Goal: Information Seeking & Learning: Learn about a topic

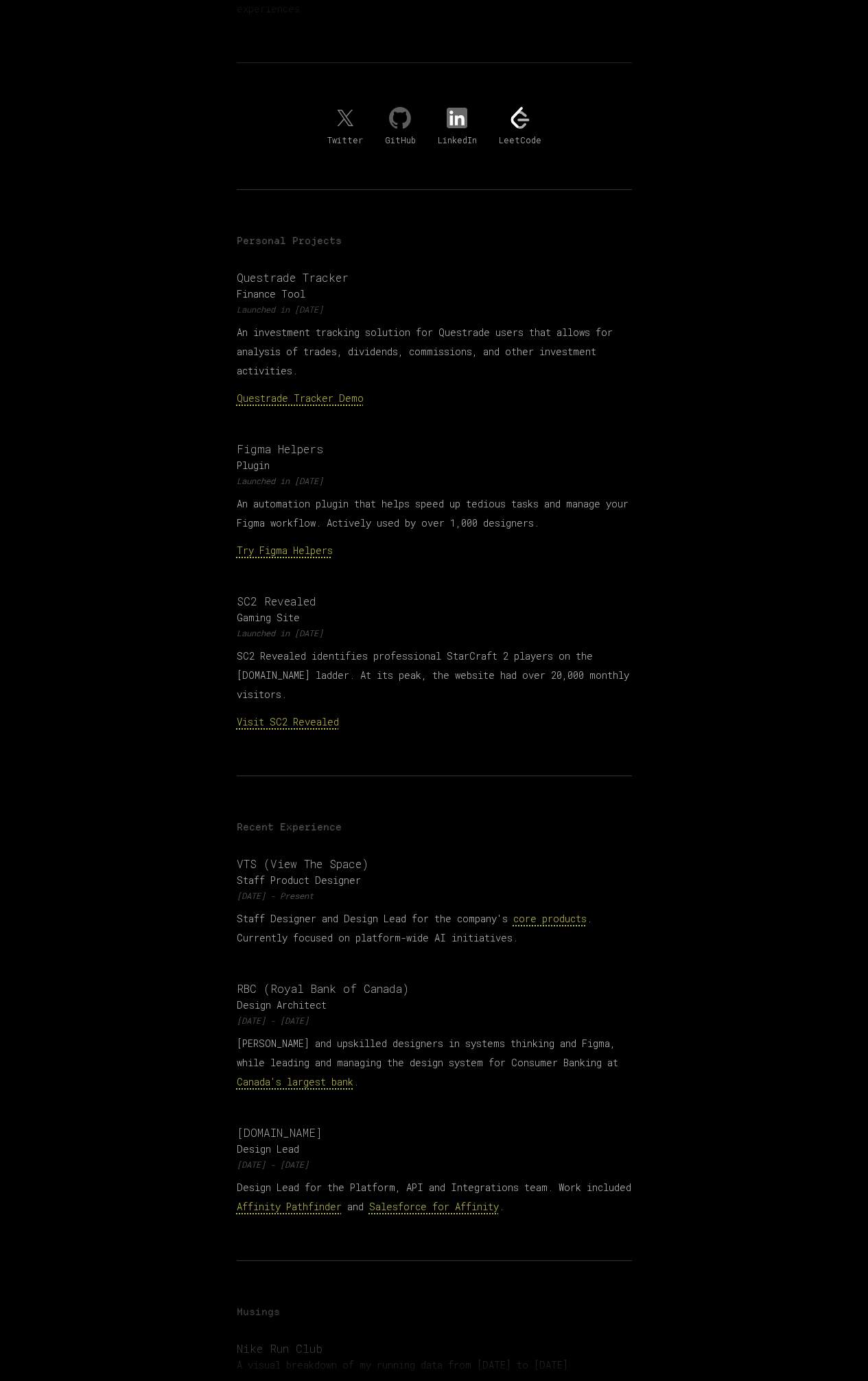
scroll to position [475, 0]
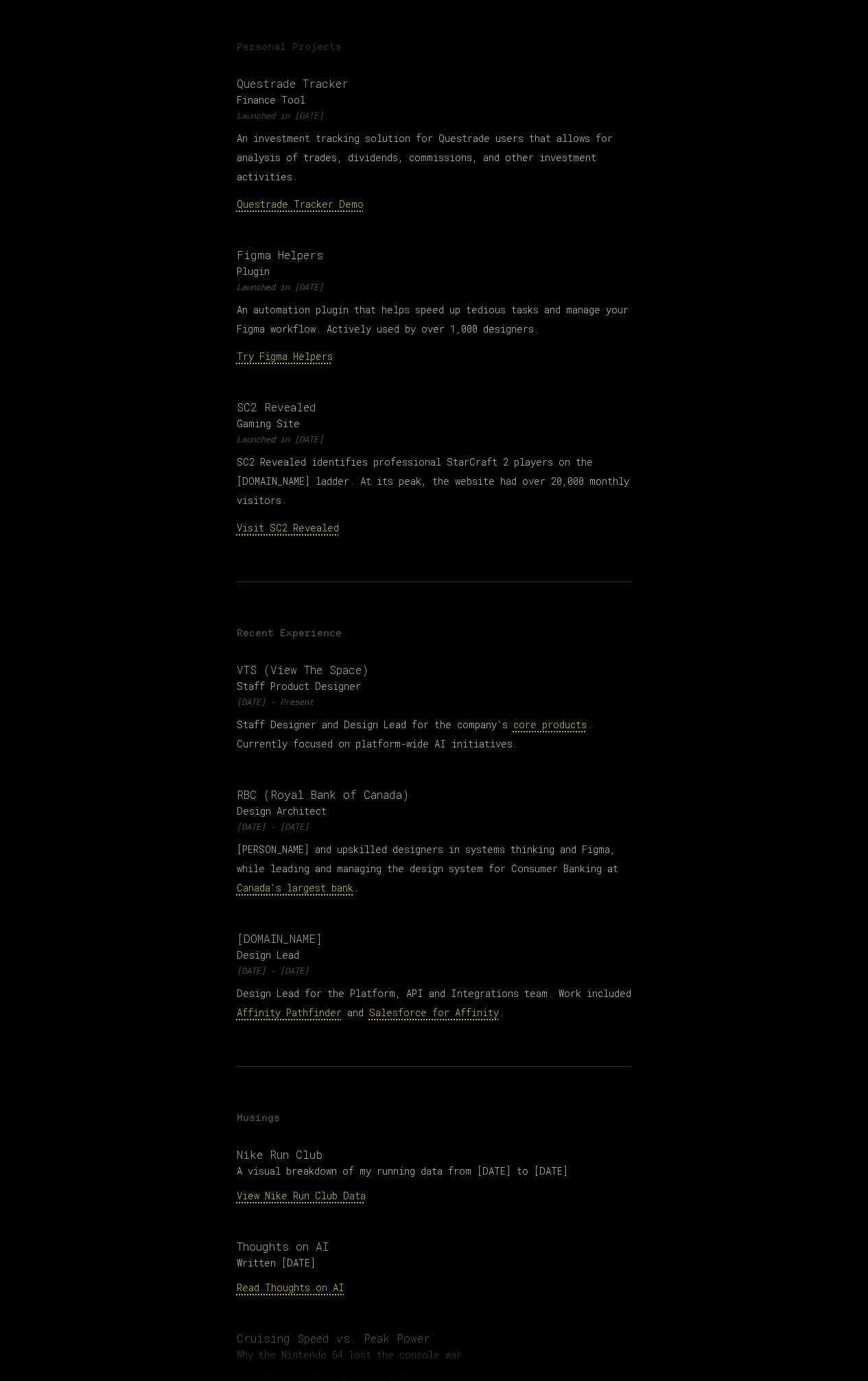
click at [356, 722] on p "Staff Designer and Design Lead for the company's core products . Currently focu…" at bounding box center [434, 735] width 395 height 39
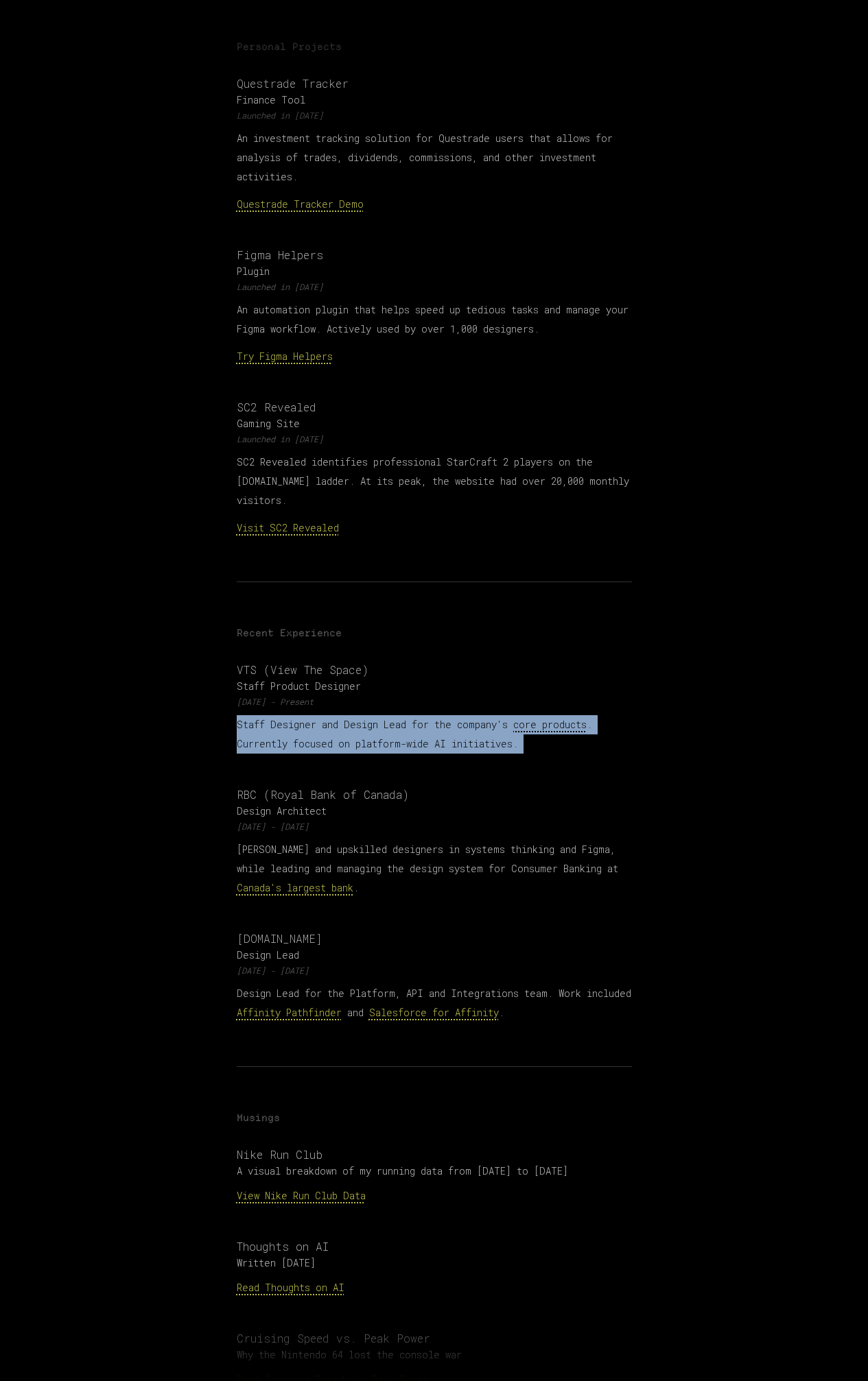
click at [356, 722] on p "Staff Designer and Design Lead for the company's core products . Currently focu…" at bounding box center [434, 735] width 395 height 39
copy p "Staff Designer and Design Lead for the company's core products . Currently focu…"
click at [432, 728] on p "Staff Designer and Design Lead for the company's core products . Currently focu…" at bounding box center [434, 735] width 395 height 39
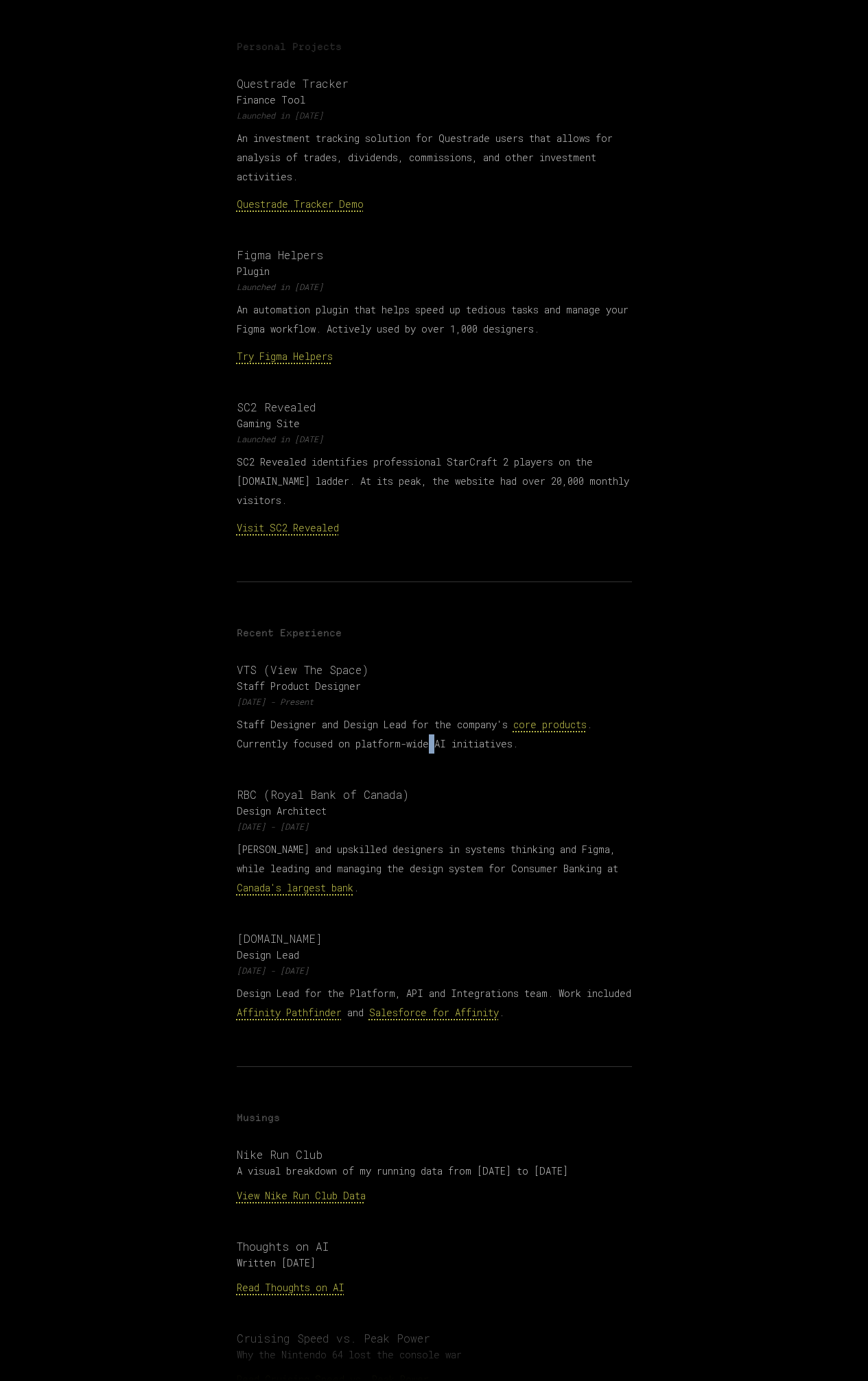
click at [432, 728] on p "Staff Designer and Design Lead for the company's core products . Currently focu…" at bounding box center [434, 735] width 395 height 39
click at [276, 726] on p "Staff Designer and Design Lead for the company's core products . Currently focu…" at bounding box center [434, 735] width 395 height 39
drag, startPoint x: 276, startPoint y: 726, endPoint x: 526, endPoint y: 727, distance: 250.0
click at [526, 727] on p "Staff Designer and Design Lead for the company's core products . Currently focu…" at bounding box center [434, 735] width 395 height 39
copy p "Currently focused on platform-wide AI initiatives."
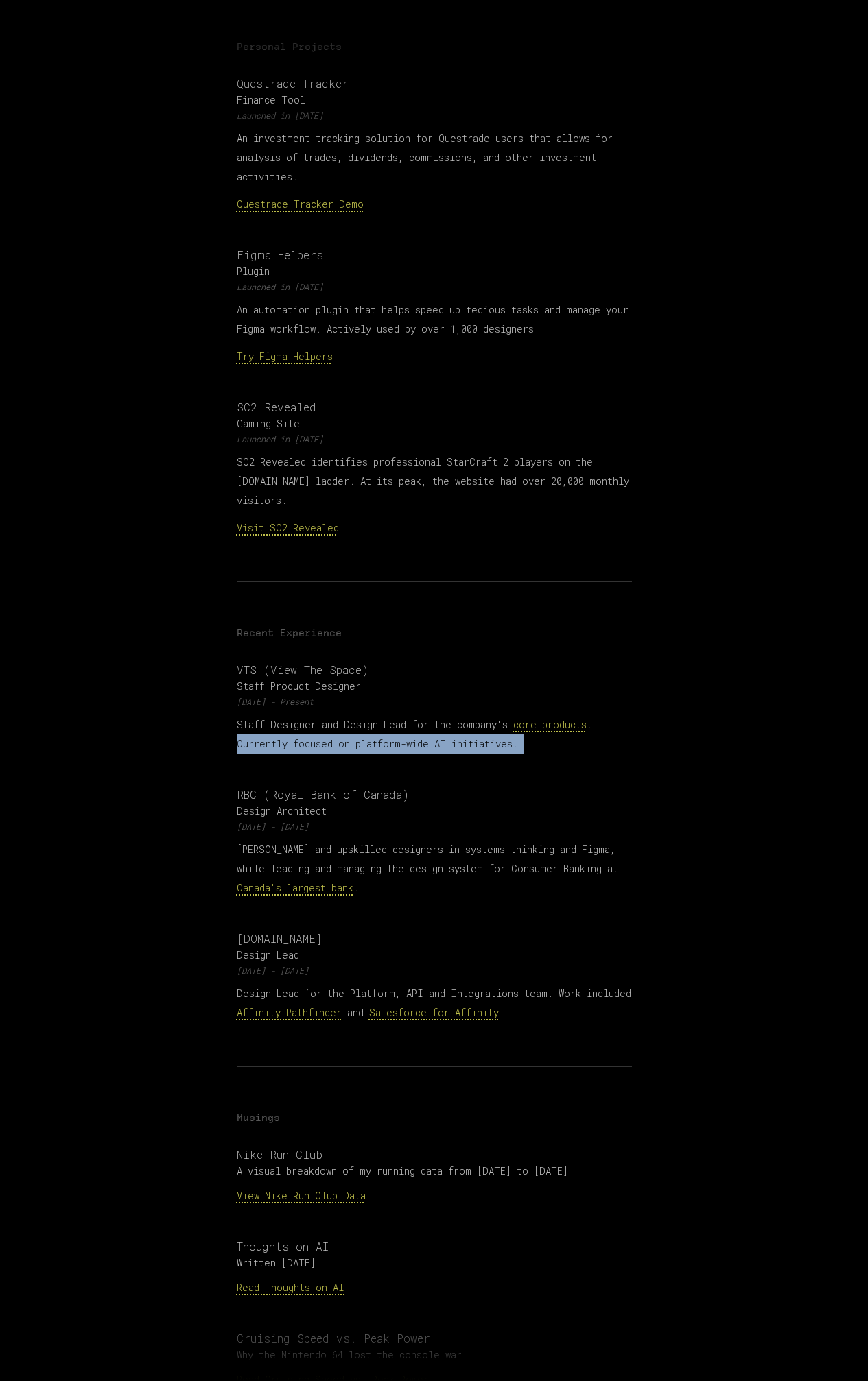
click at [339, 719] on p "Staff Designer and Design Lead for the company's core products . Currently focu…" at bounding box center [434, 735] width 395 height 39
click at [285, 719] on p "Staff Designer and Design Lead for the company's core products . Currently focu…" at bounding box center [434, 735] width 395 height 39
click at [304, 720] on p "Staff Designer and Design Lead for the company's core products . Currently focu…" at bounding box center [434, 735] width 395 height 39
drag, startPoint x: 304, startPoint y: 720, endPoint x: 487, endPoint y: 720, distance: 183.0
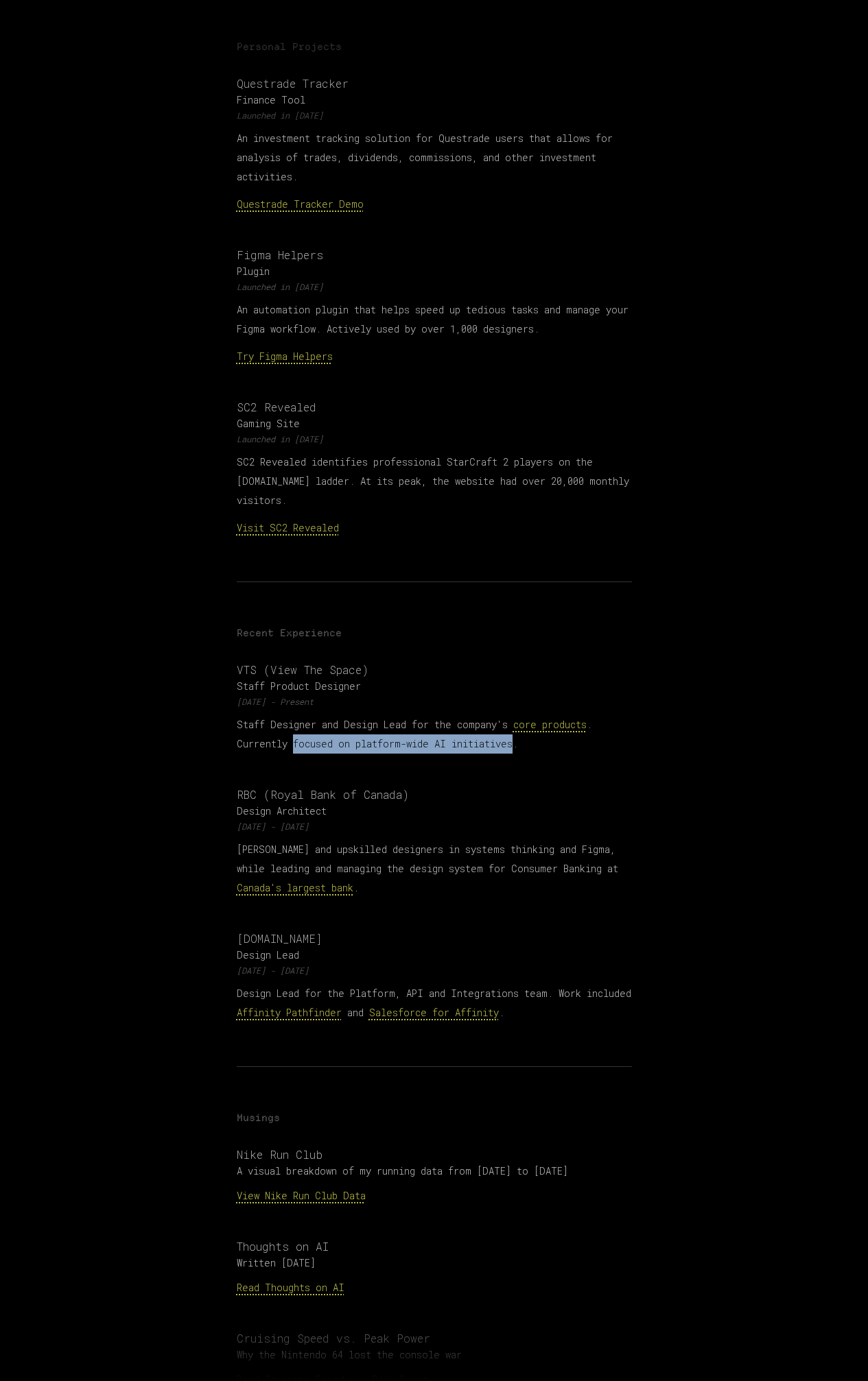
click at [487, 720] on p "Staff Designer and Design Lead for the company's core products . Currently focu…" at bounding box center [434, 735] width 395 height 39
copy p "focused on platform-wide AI initiatives"
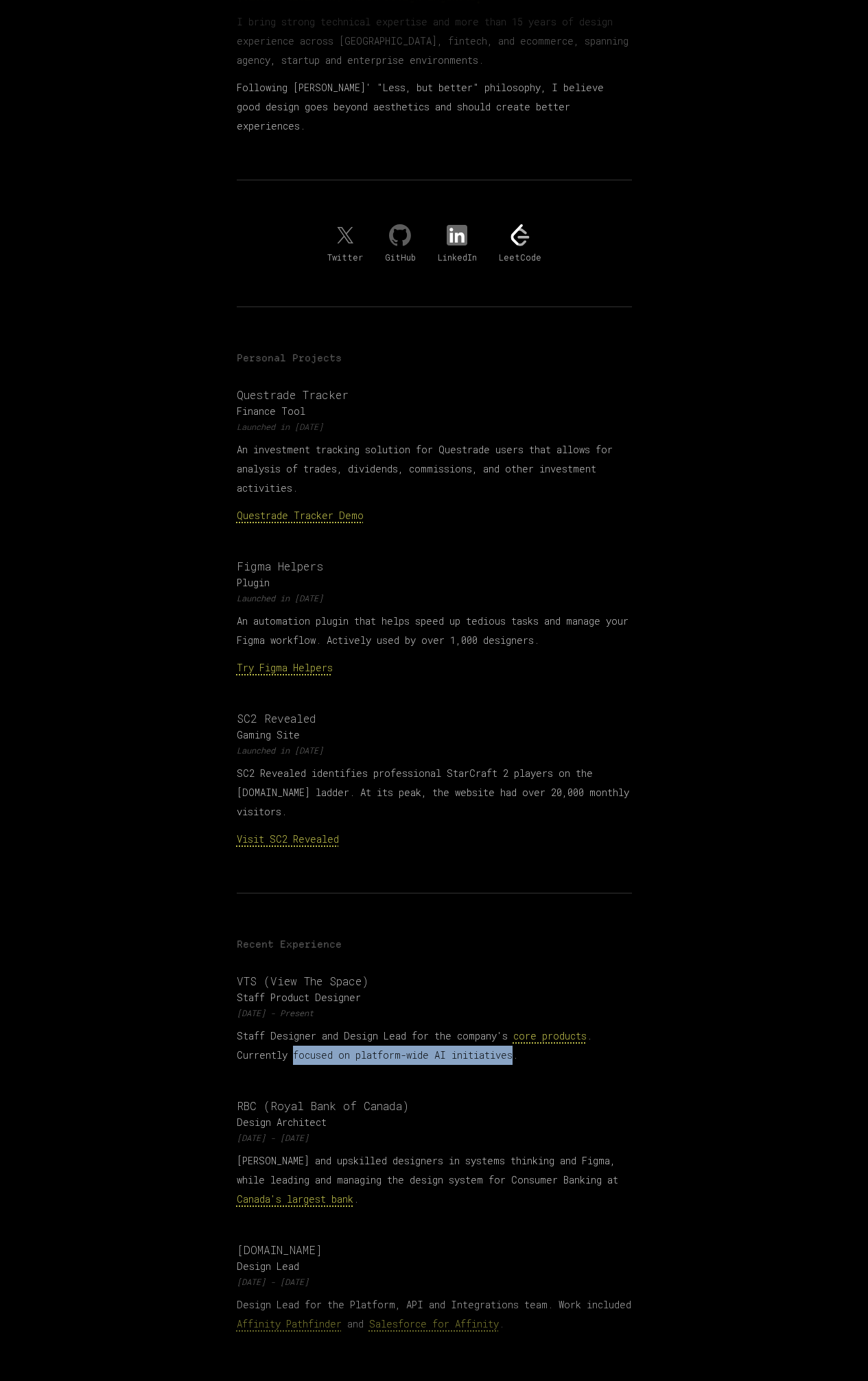
scroll to position [0, 0]
